Goal: Check status: Check status

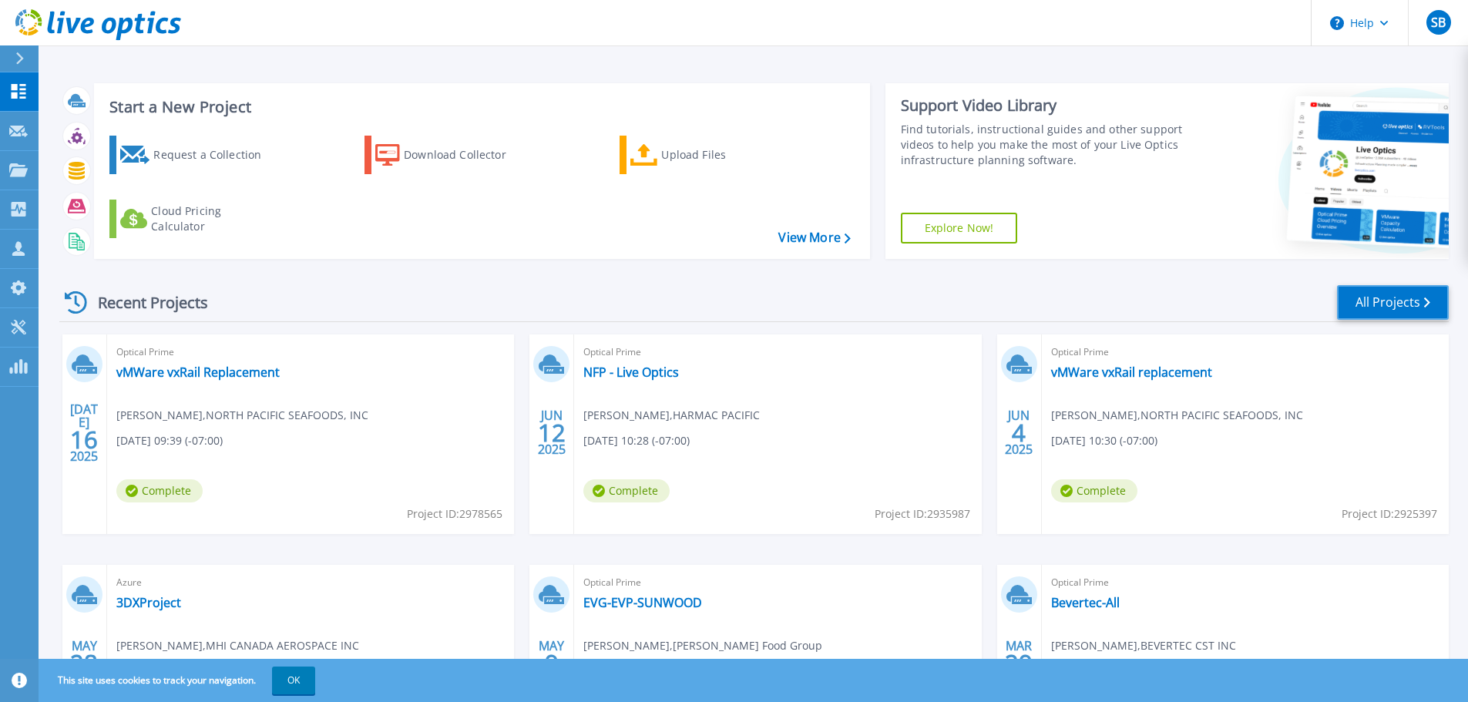
click at [1383, 304] on link "All Projects" at bounding box center [1393, 302] width 112 height 35
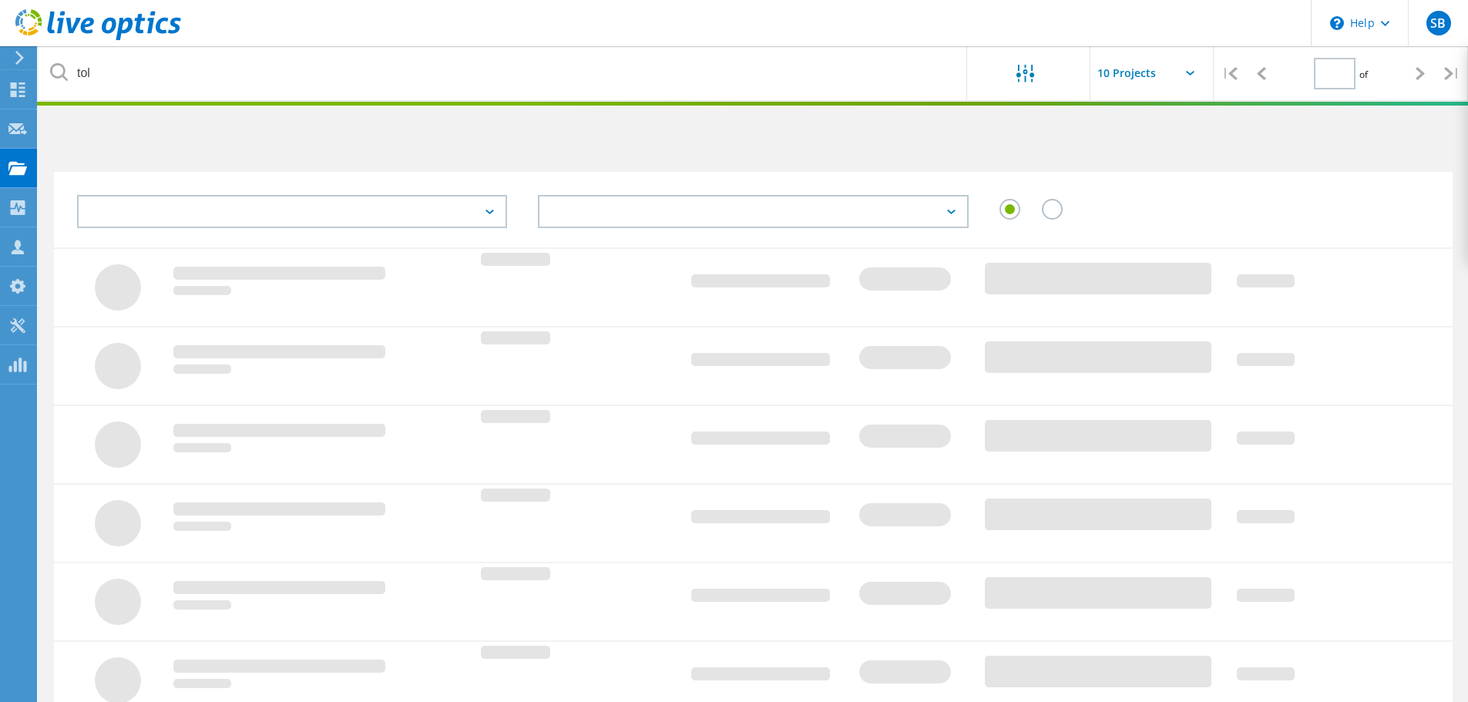
type input "1"
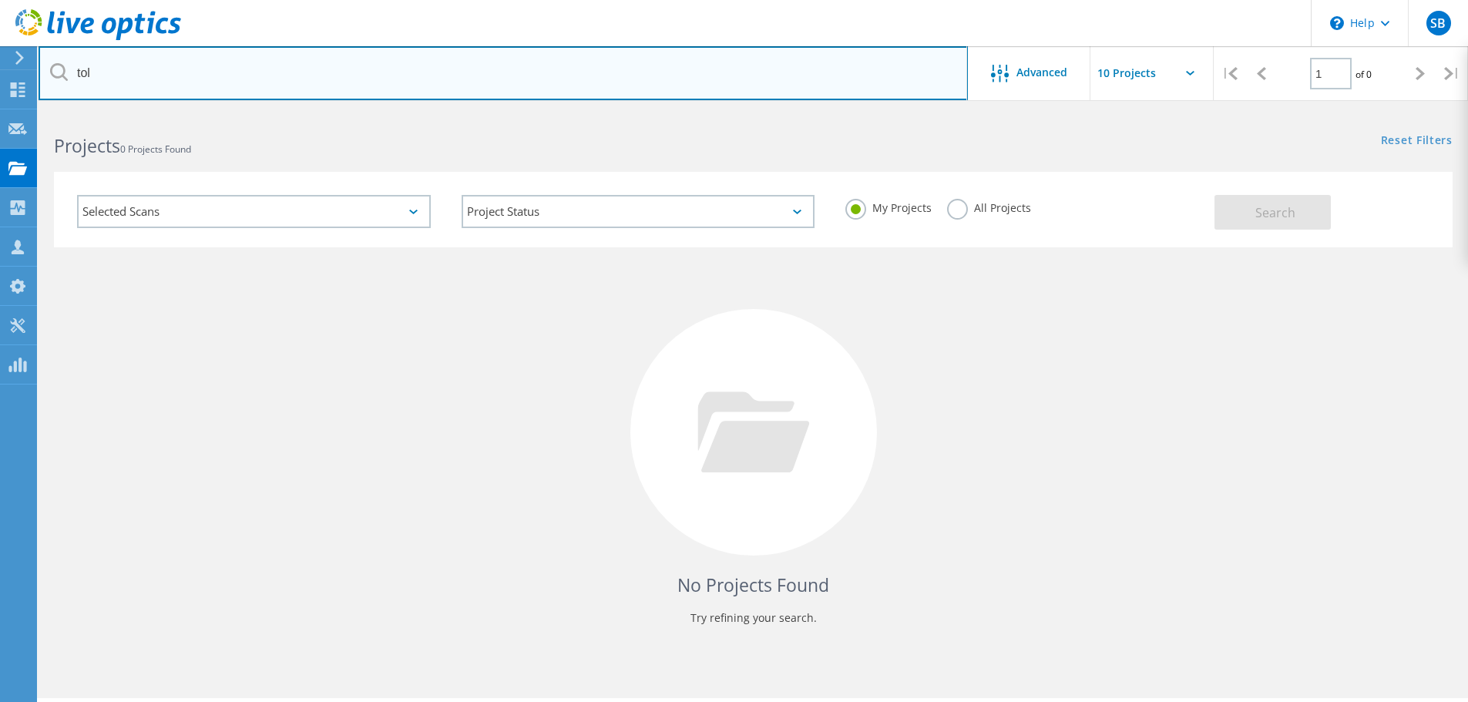
drag, startPoint x: 124, startPoint y: 77, endPoint x: 54, endPoint y: 70, distance: 70.5
click at [54, 70] on div "tol" at bounding box center [503, 73] width 929 height 54
type input "lush"
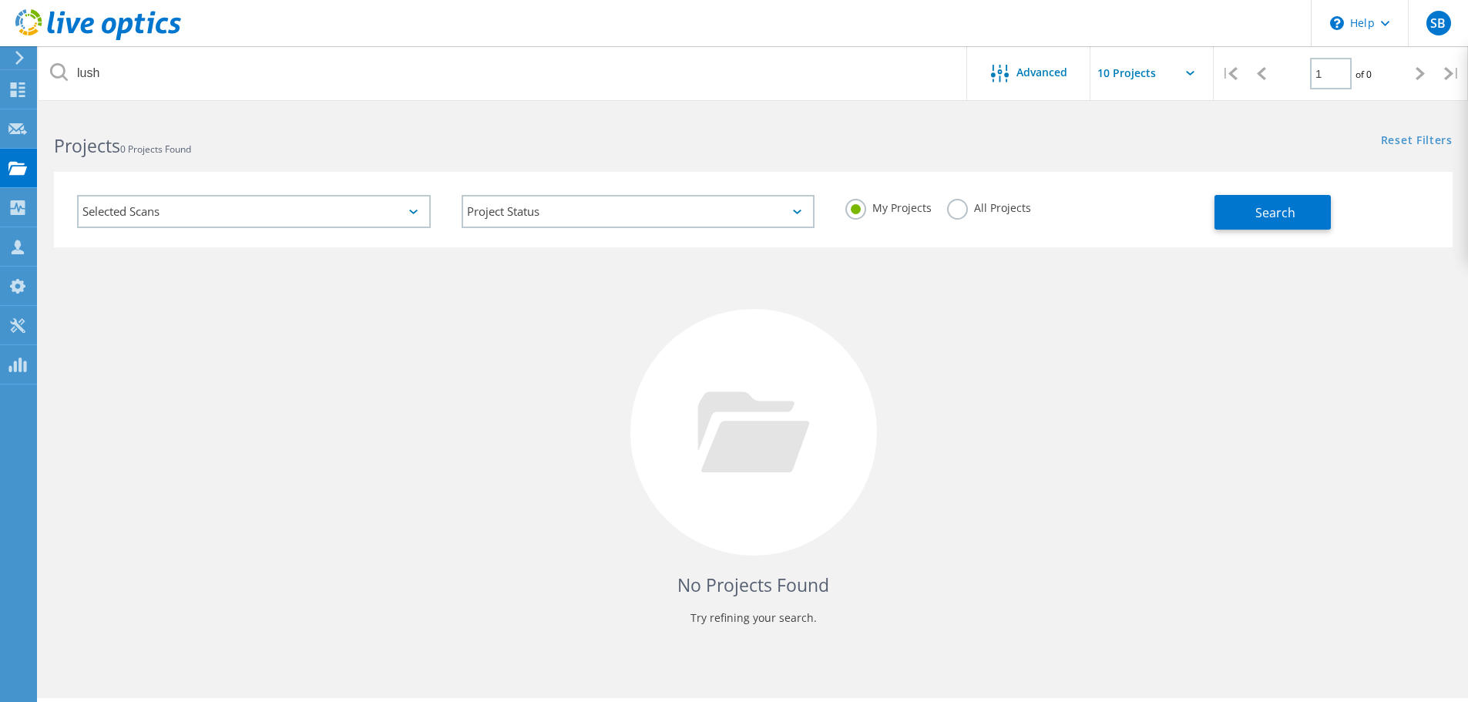
drag, startPoint x: 1290, startPoint y: 219, endPoint x: 947, endPoint y: 256, distance: 344.9
click at [1038, 287] on lo-project-search "lush Advanced | 1 of 0 | Email Address Project Name Company Date Created Projec…" at bounding box center [753, 388] width 1429 height 552
click at [956, 201] on label "All Projects" at bounding box center [989, 206] width 84 height 15
click at [0, 0] on input "All Projects" at bounding box center [0, 0] width 0 height 0
click at [1299, 214] on button "Search" at bounding box center [1272, 212] width 116 height 35
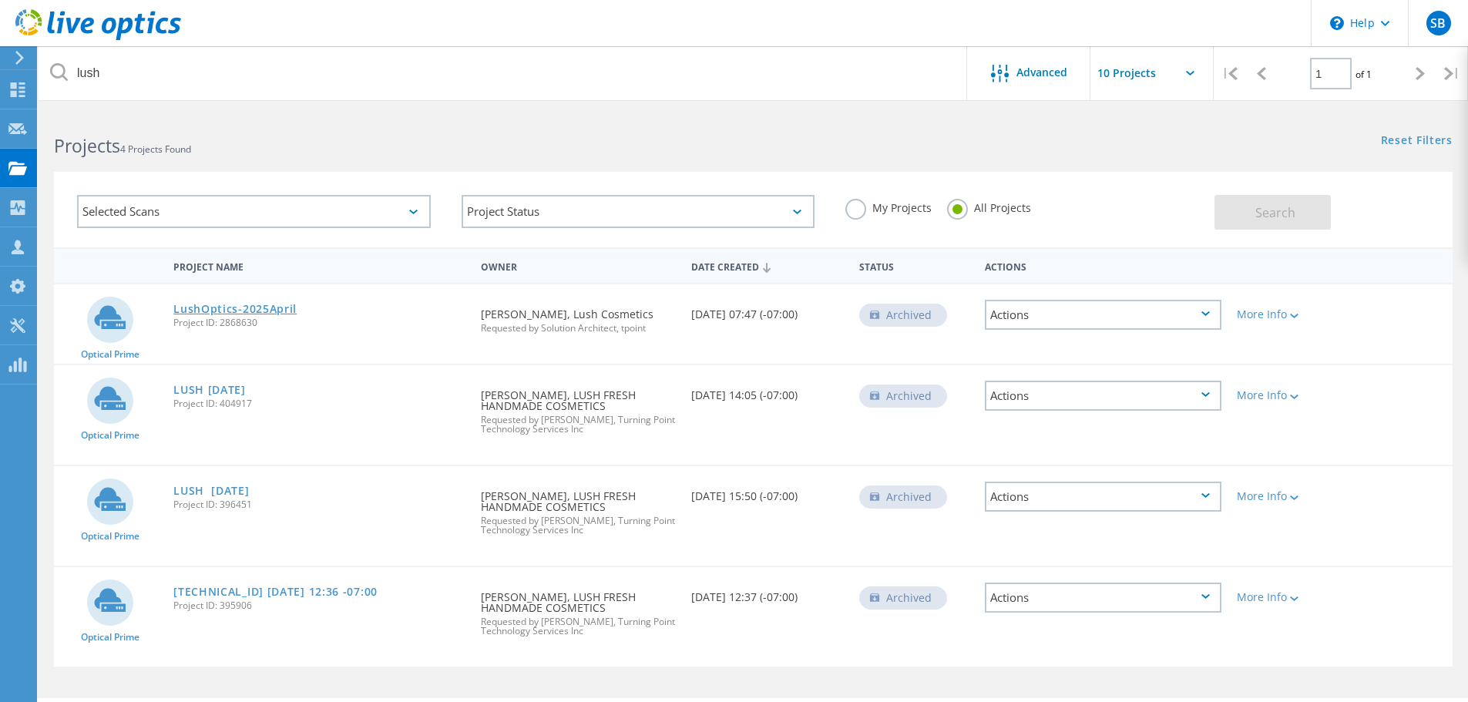
click at [258, 307] on link "LushOptics-2025April" at bounding box center [234, 309] width 123 height 11
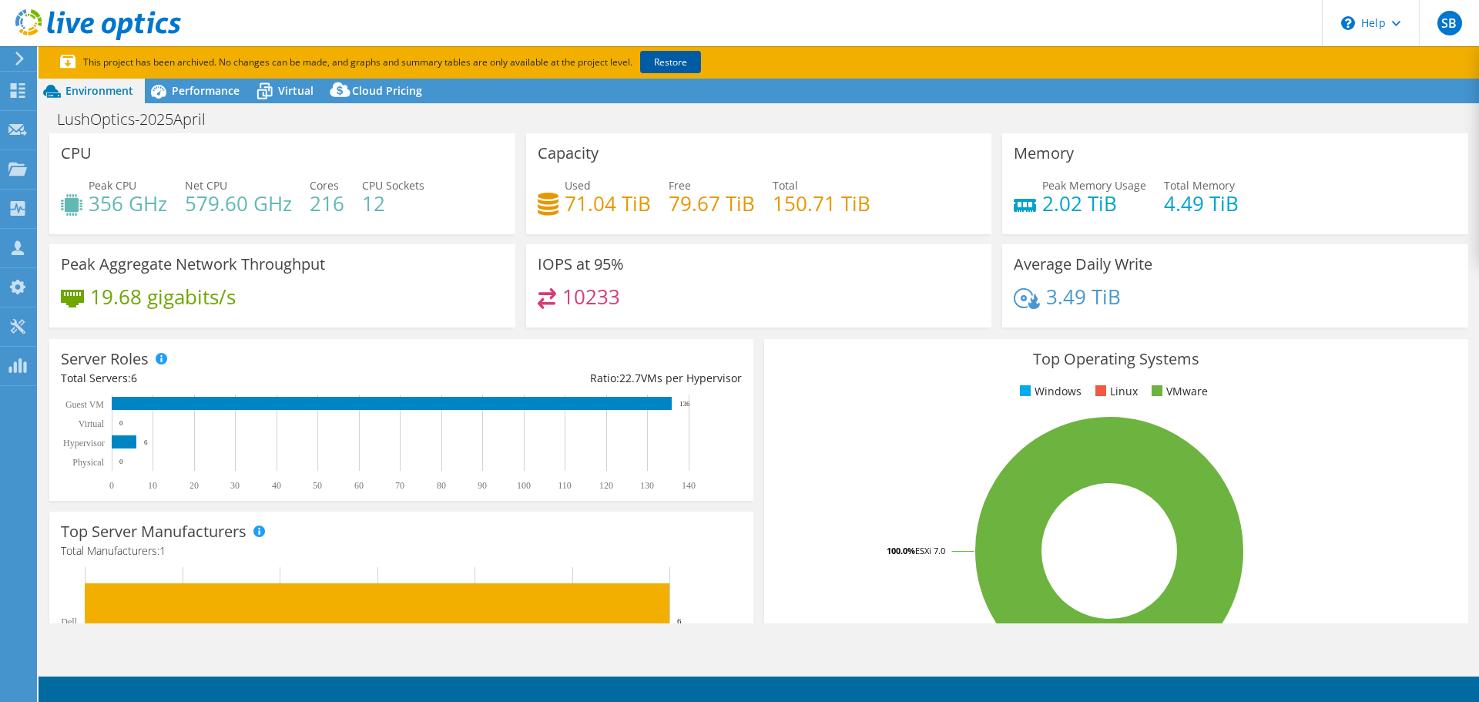
click at [677, 66] on link "Restore" at bounding box center [670, 62] width 61 height 22
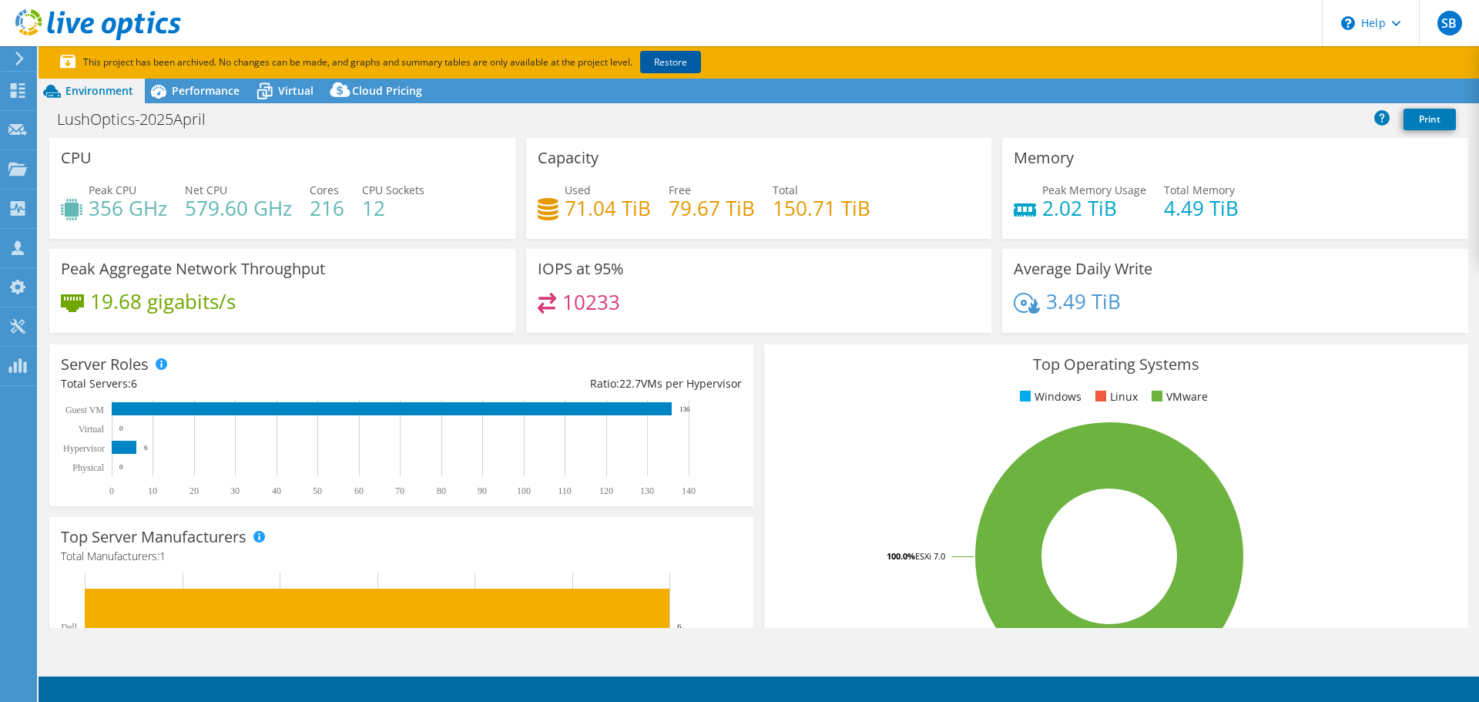
select select "Canada"
select select "CAD"
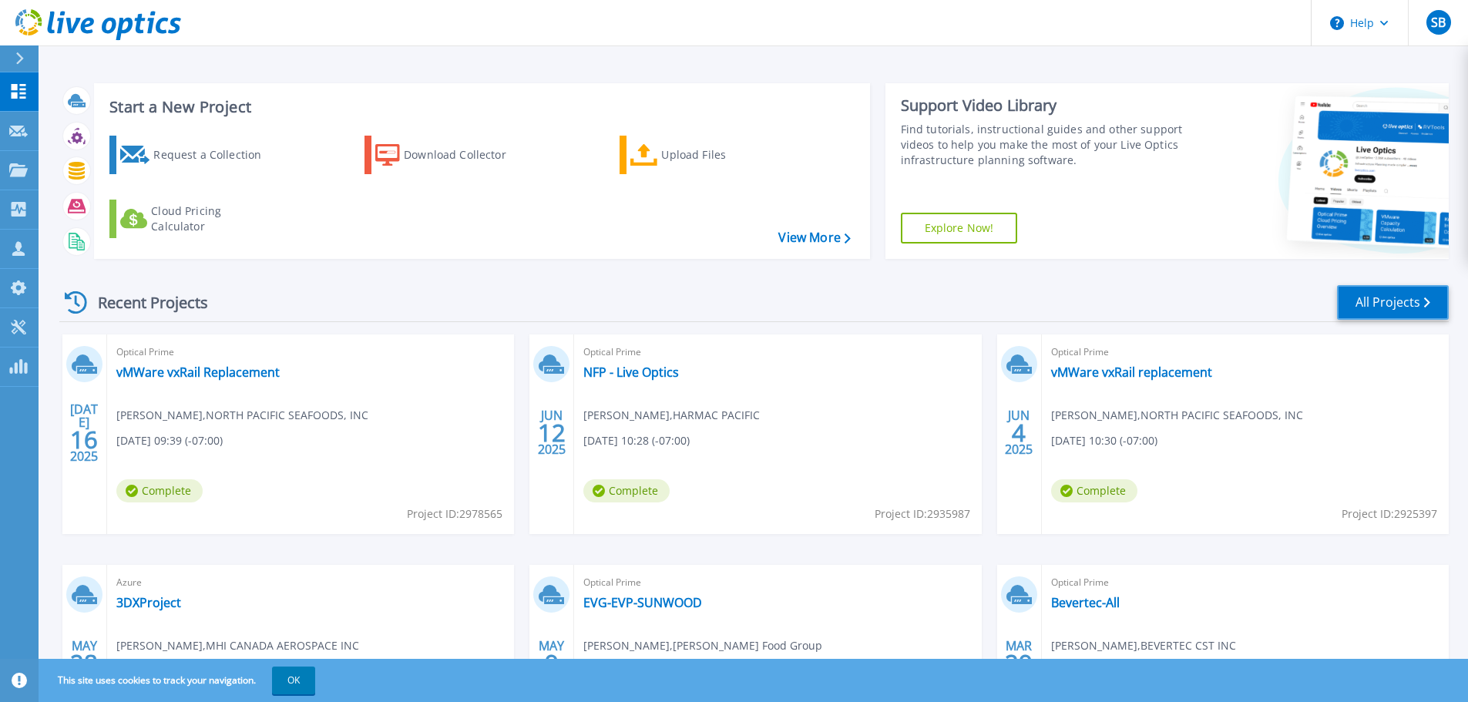
click at [1361, 305] on link "All Projects" at bounding box center [1393, 302] width 112 height 35
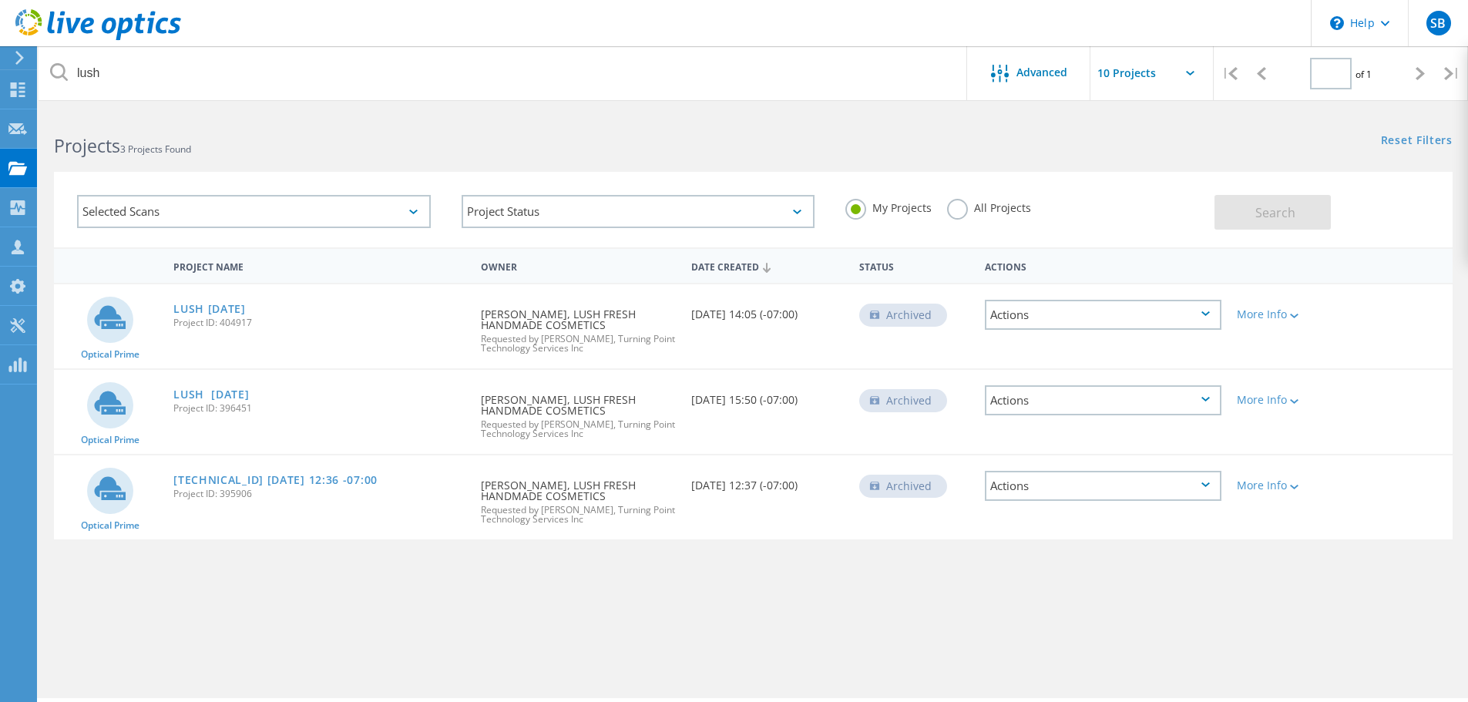
type input "1"
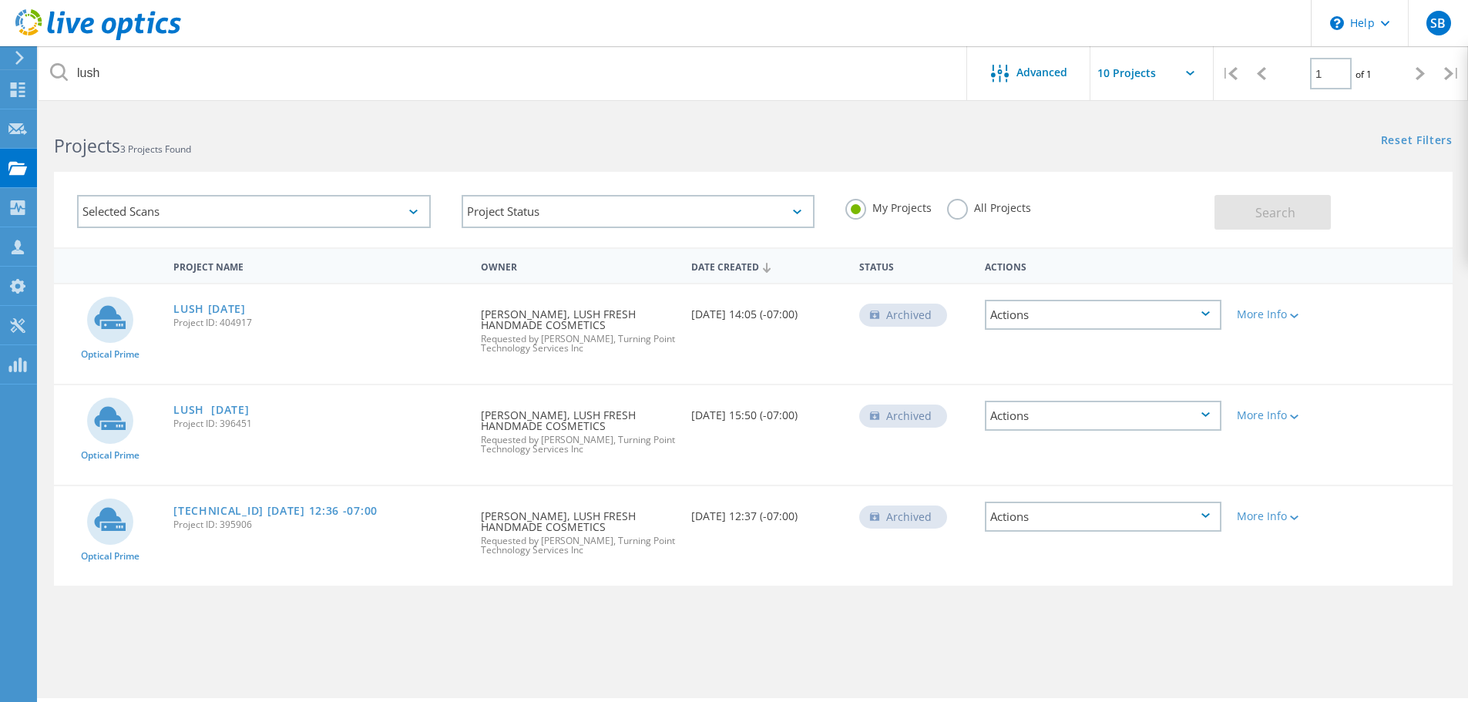
click at [952, 205] on label "All Projects" at bounding box center [989, 206] width 84 height 15
click at [0, 0] on input "All Projects" at bounding box center [0, 0] width 0 height 0
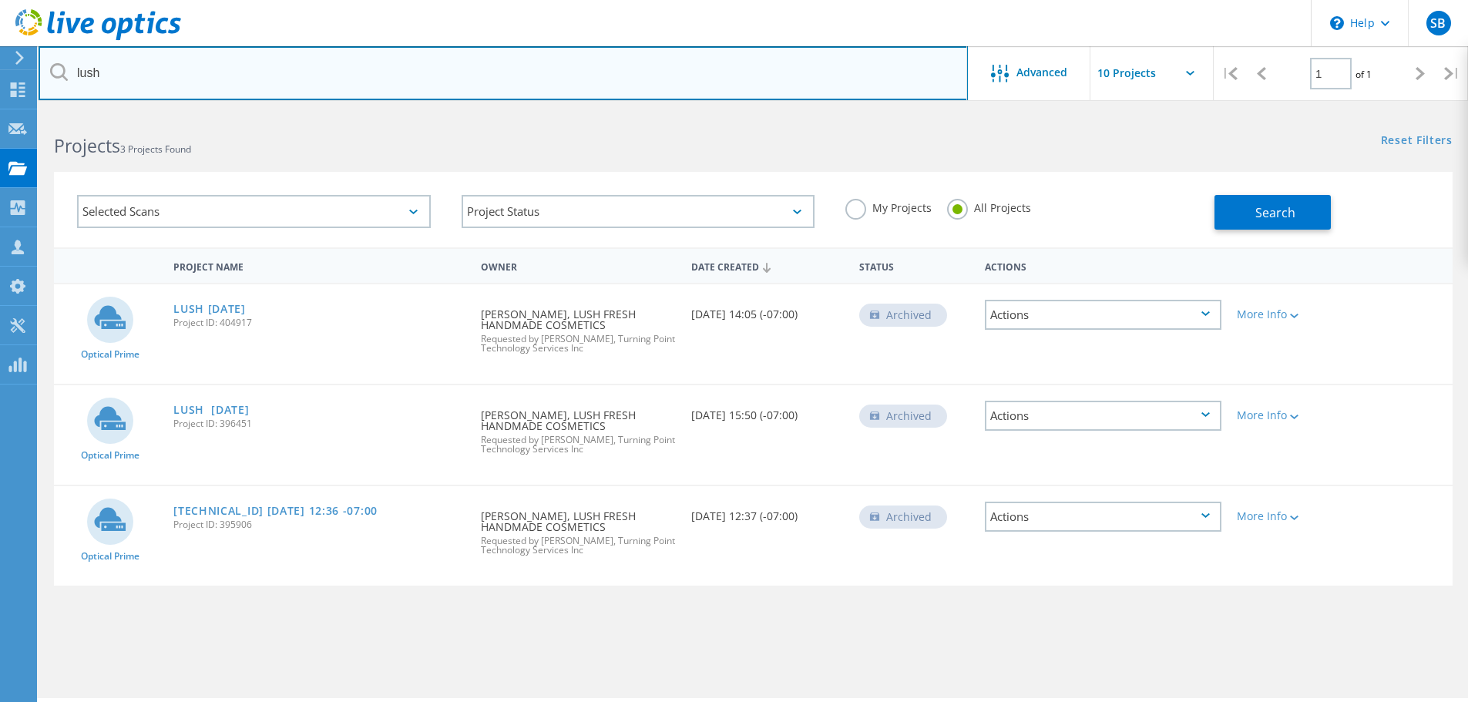
drag, startPoint x: 390, startPoint y: 93, endPoint x: 48, endPoint y: 103, distance: 342.3
click at [52, 108] on html "\n Help Explore Helpful Articles Contact Support SB Partner Team Member Shaun B…" at bounding box center [734, 372] width 1468 height 744
type input "tol"
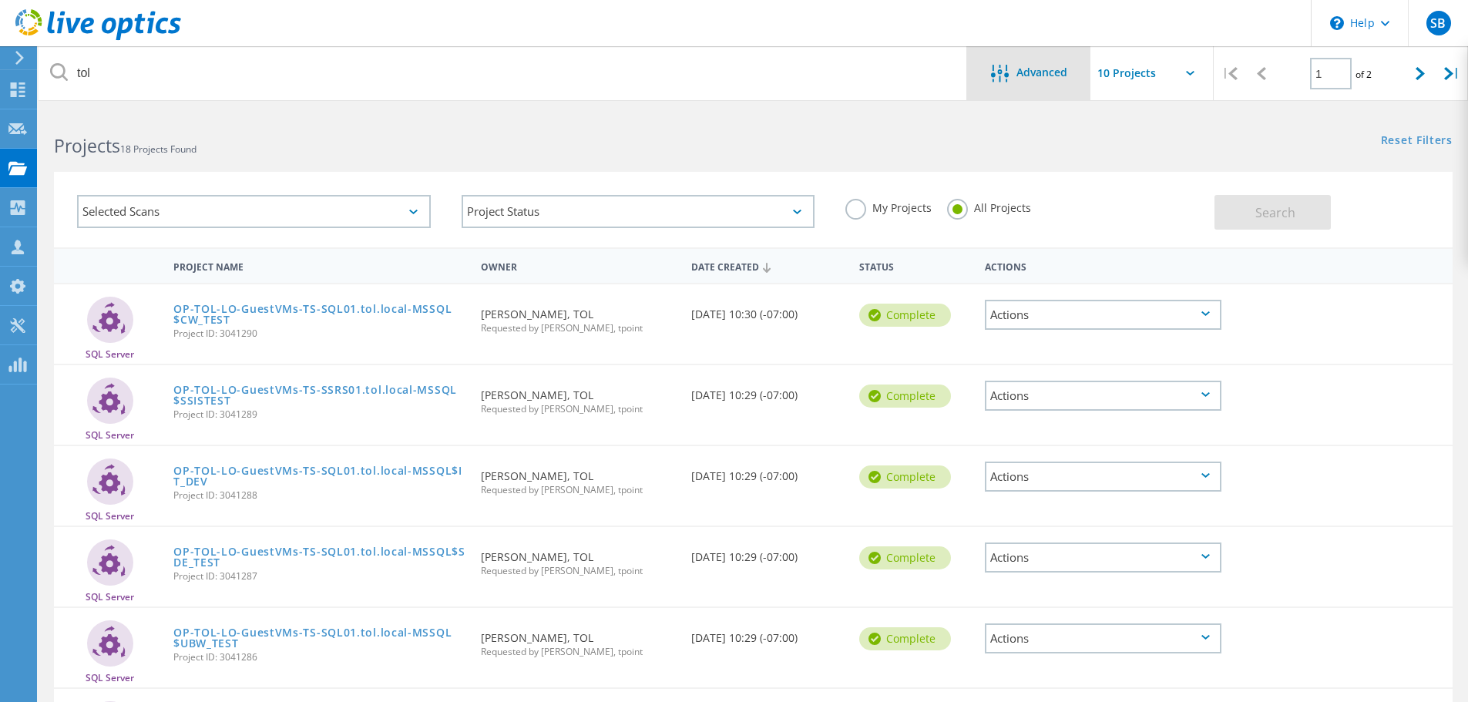
click at [1028, 71] on span "Advanced" at bounding box center [1041, 72] width 51 height 11
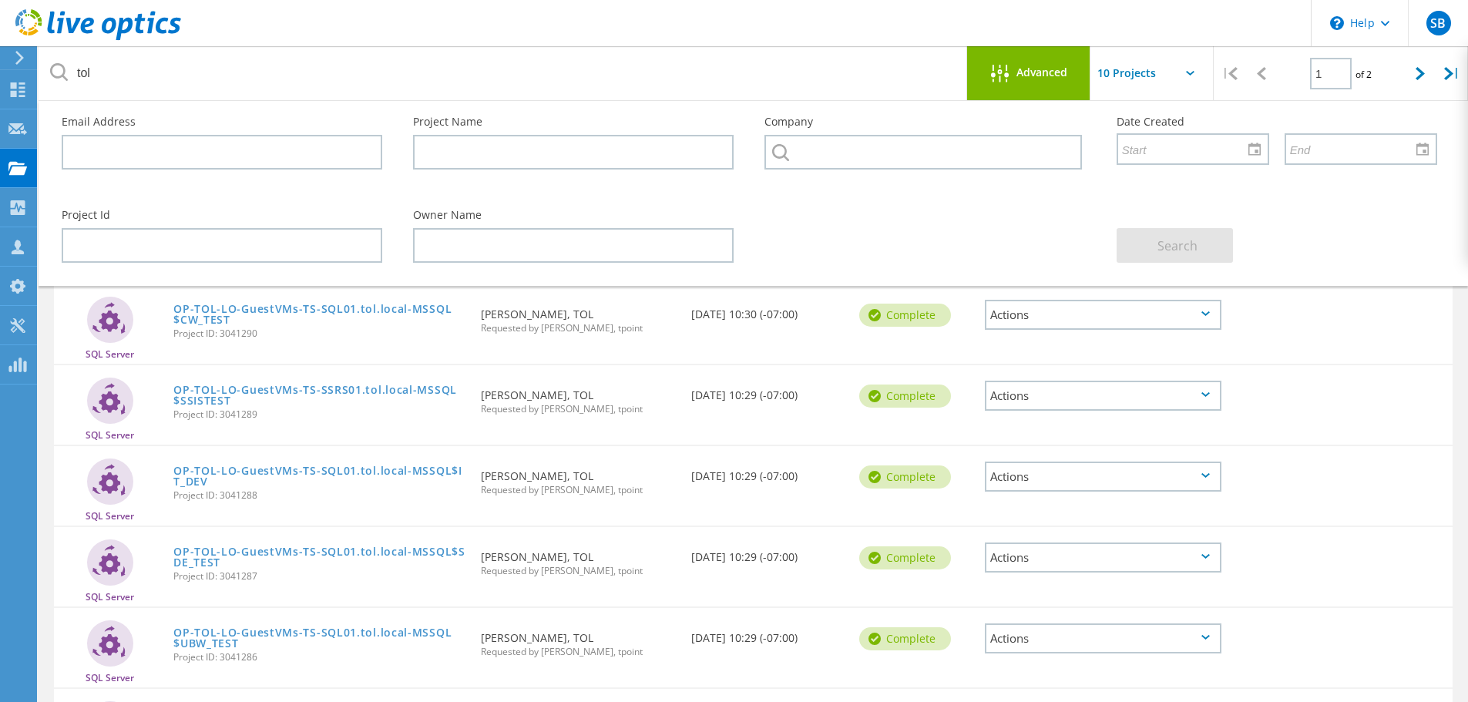
click at [1028, 71] on span "Advanced" at bounding box center [1041, 72] width 51 height 11
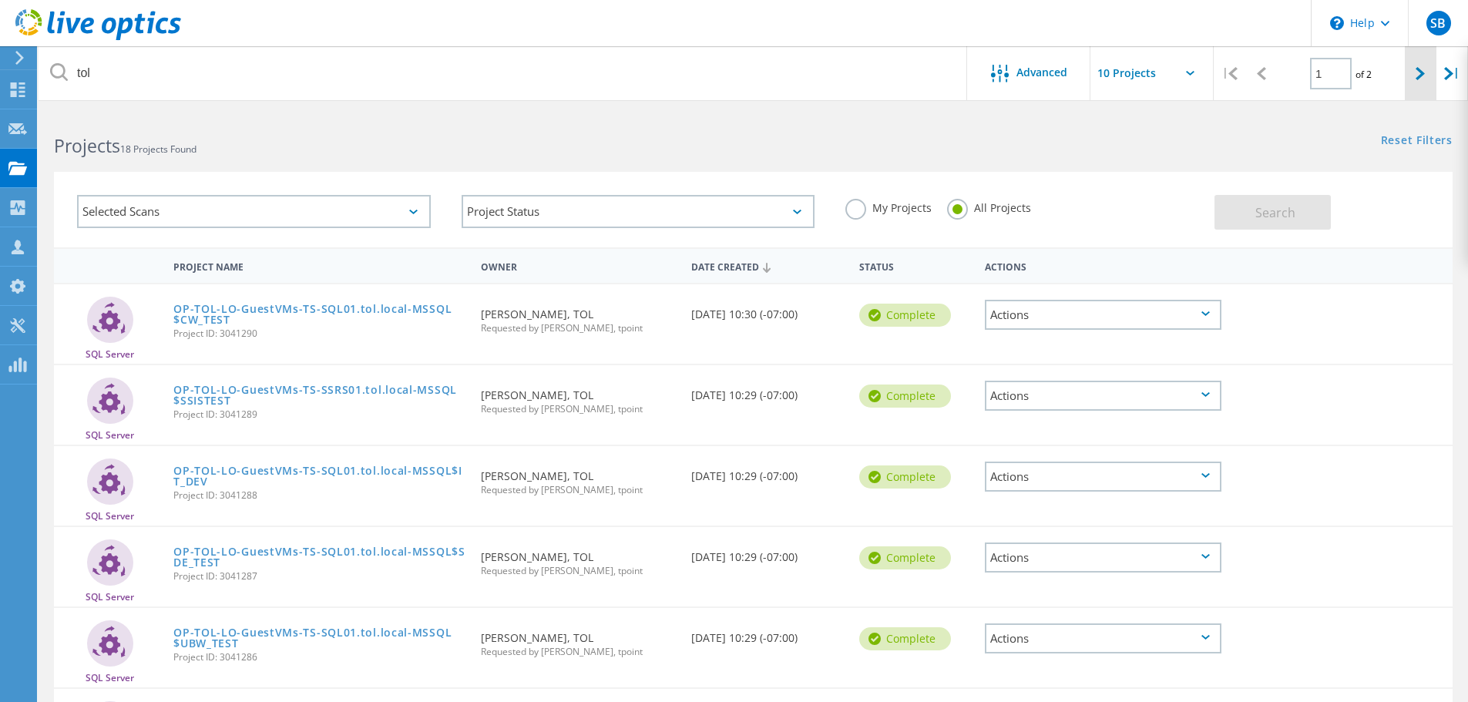
click at [1416, 70] on icon at bounding box center [1420, 73] width 9 height 13
type input "2"
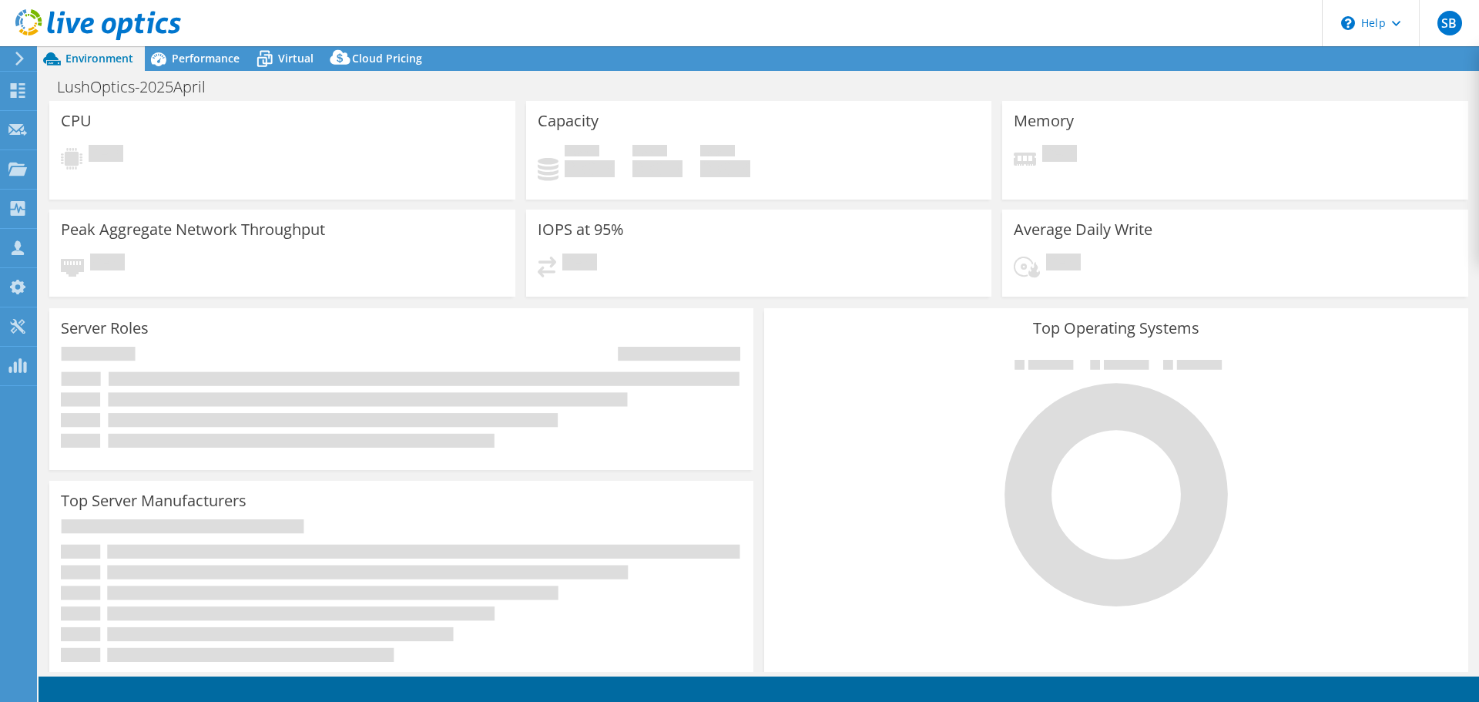
select select "[GEOGRAPHIC_DATA]"
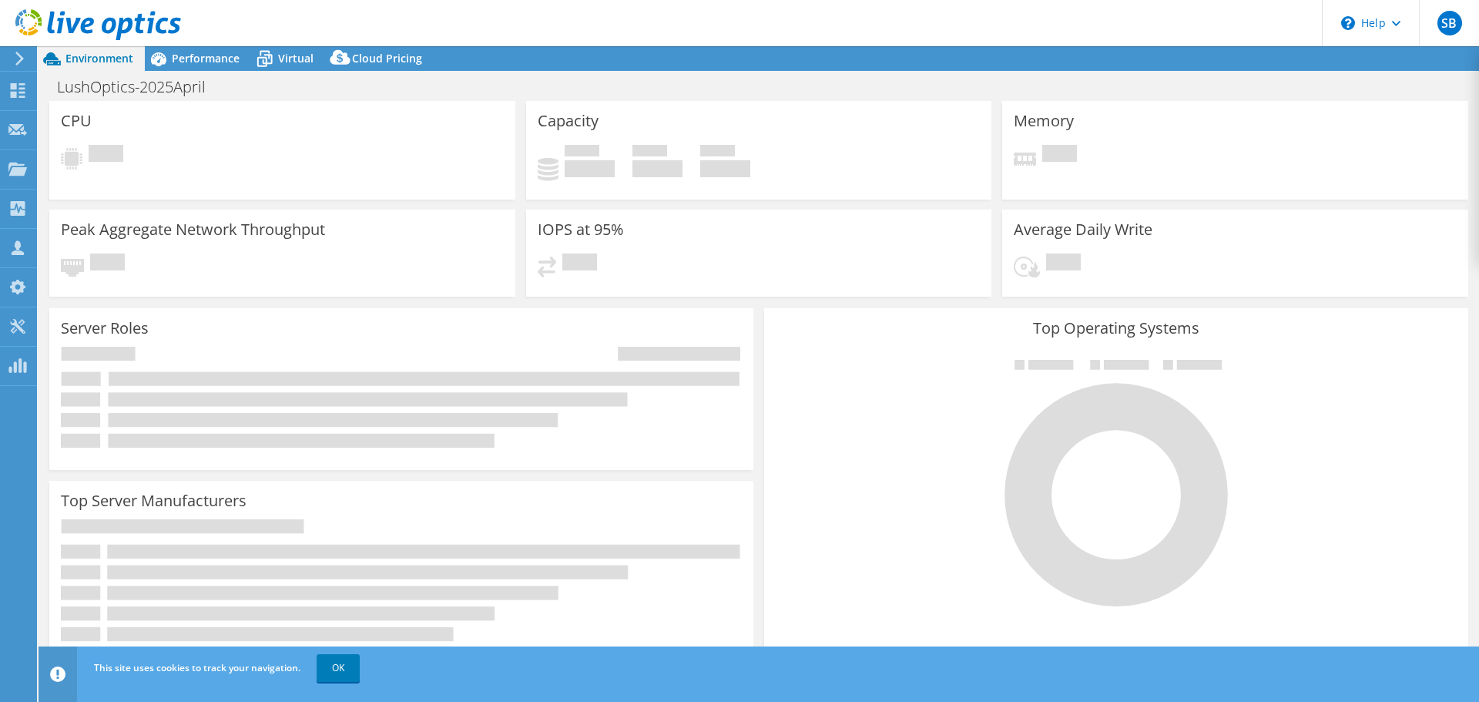
select select "CAD"
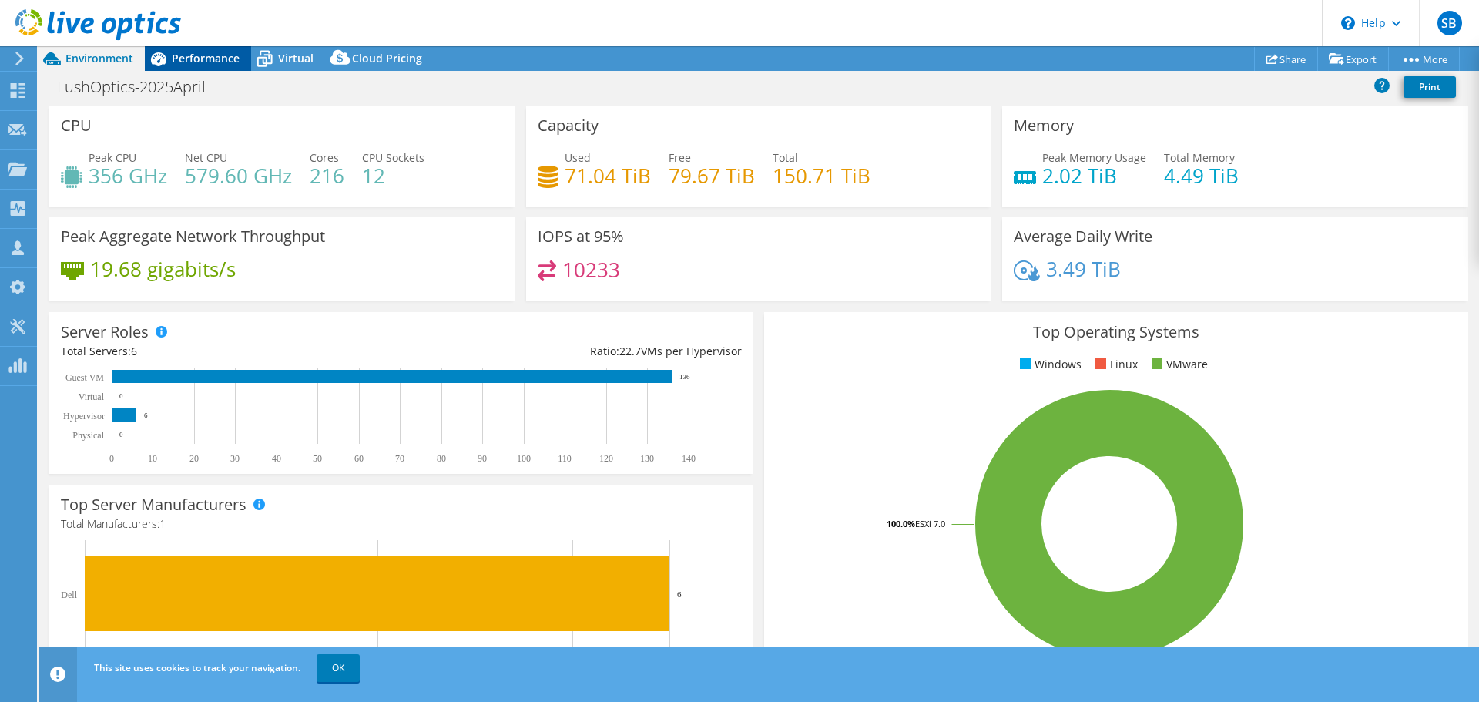
click at [233, 57] on span "Performance" at bounding box center [206, 58] width 68 height 15
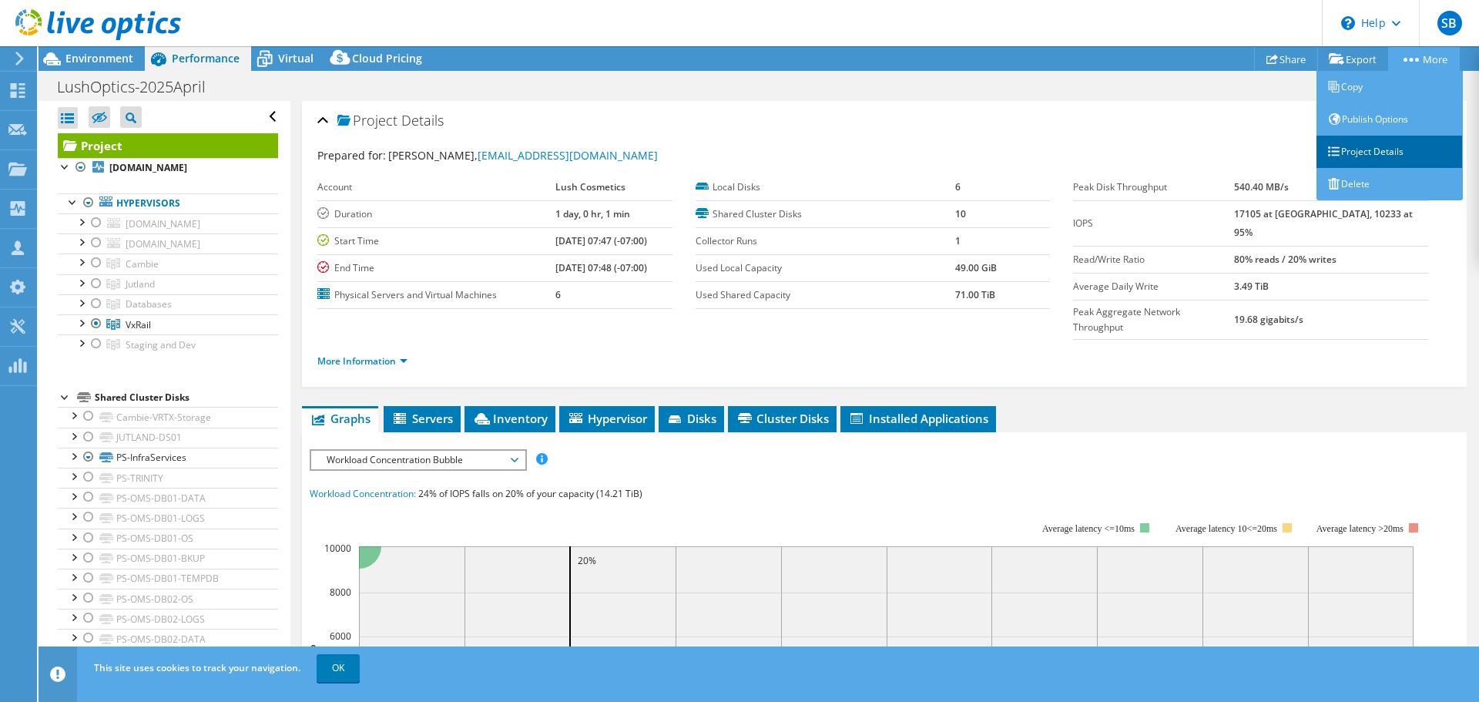
click at [1391, 157] on link "Project Details" at bounding box center [1390, 152] width 146 height 32
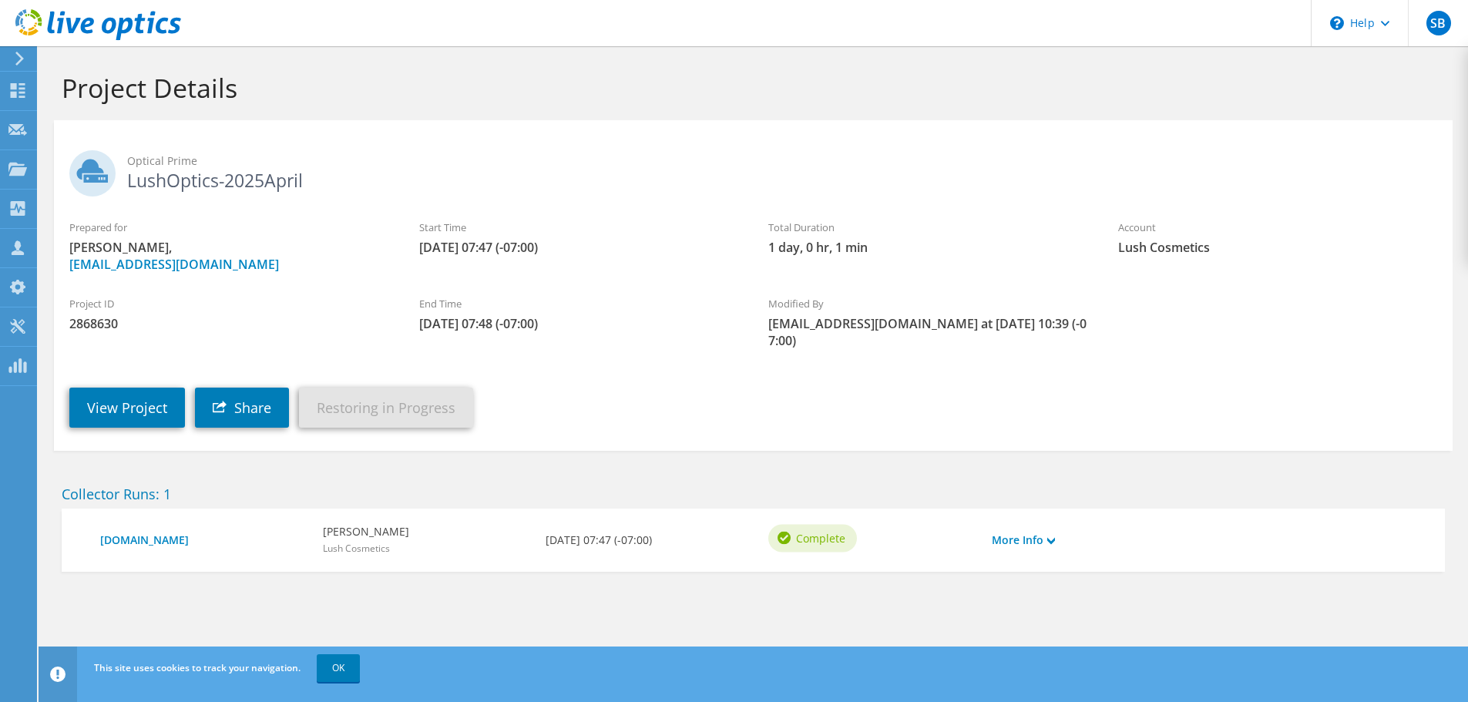
click at [693, 276] on div "Prepared for [PERSON_NAME], [EMAIL_ADDRESS][DOMAIN_NAME] Start Time [DATE] 07:4…" at bounding box center [753, 246] width 1399 height 69
